Goal: Find specific page/section: Find specific page/section

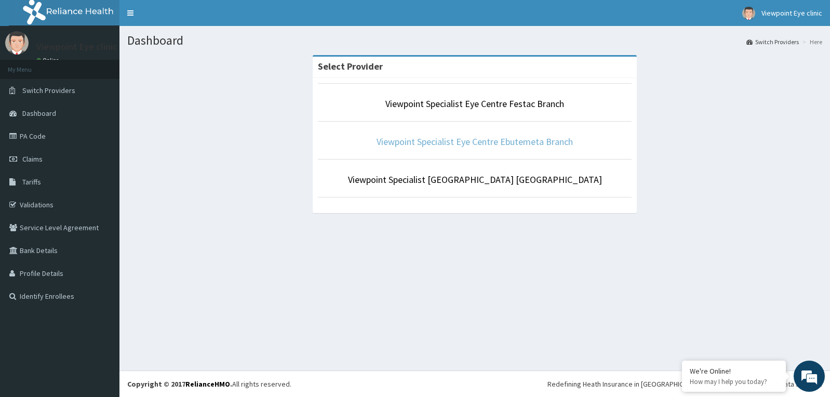
click at [482, 143] on link "Viewpoint Specialist Eye Centre Ebutemeta Branch" at bounding box center [475, 142] width 196 height 12
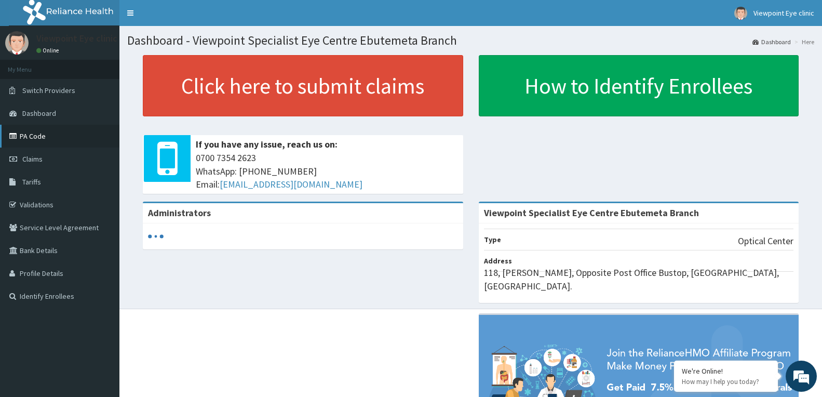
click at [50, 137] on link "PA Code" at bounding box center [59, 136] width 119 height 23
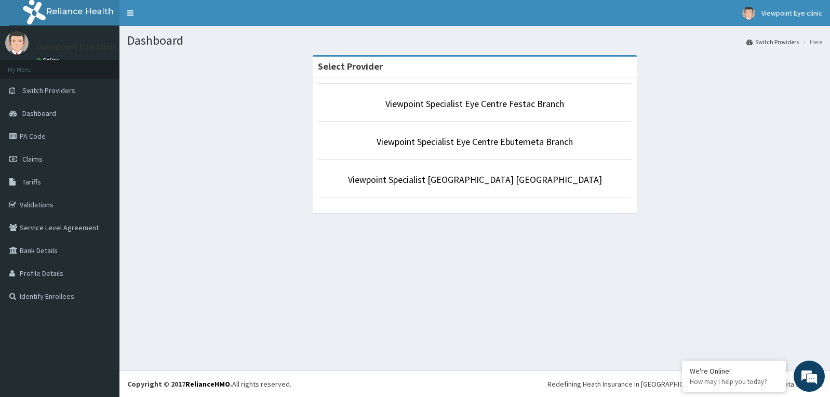
click at [530, 110] on p "Viewpoint Specialist Eye Centre Festac Branch" at bounding box center [475, 104] width 314 height 14
click at [470, 105] on link "Viewpoint Specialist Eye Centre Festac Branch" at bounding box center [474, 104] width 179 height 12
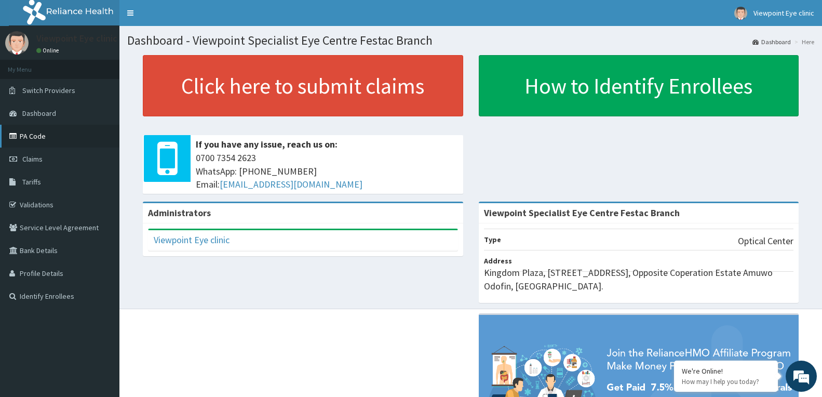
click at [47, 136] on link "PA Code" at bounding box center [59, 136] width 119 height 23
